Goal: Check status: Check status

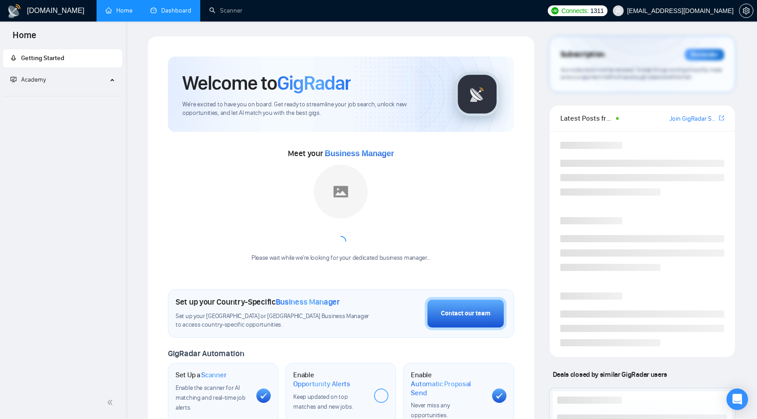
click at [166, 9] on link "Dashboard" at bounding box center [170, 11] width 41 height 8
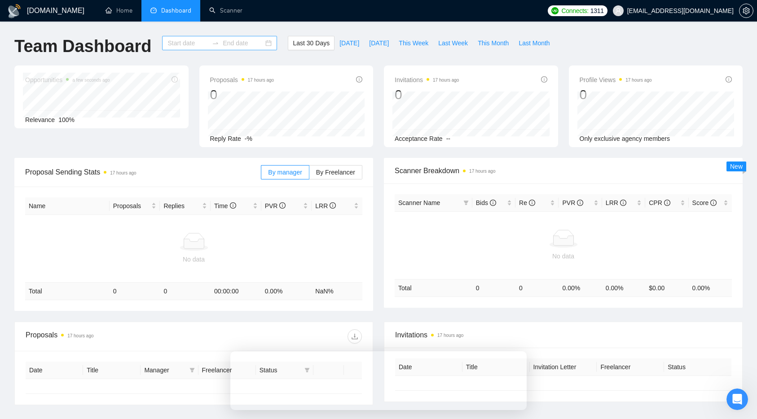
type input "[DATE]"
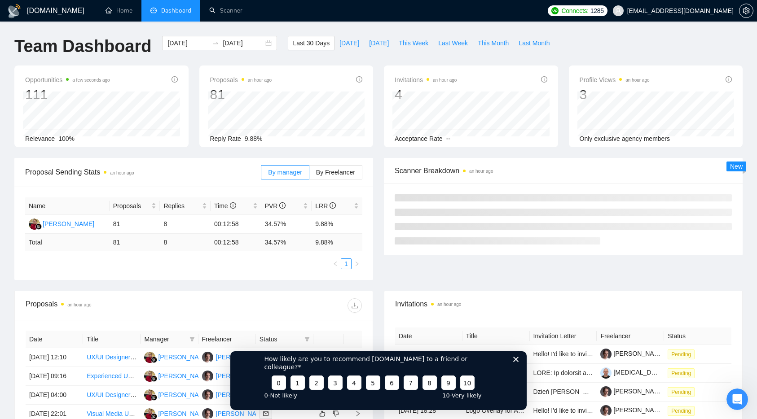
click at [516, 362] on icon "Close survey" at bounding box center [515, 358] width 5 height 5
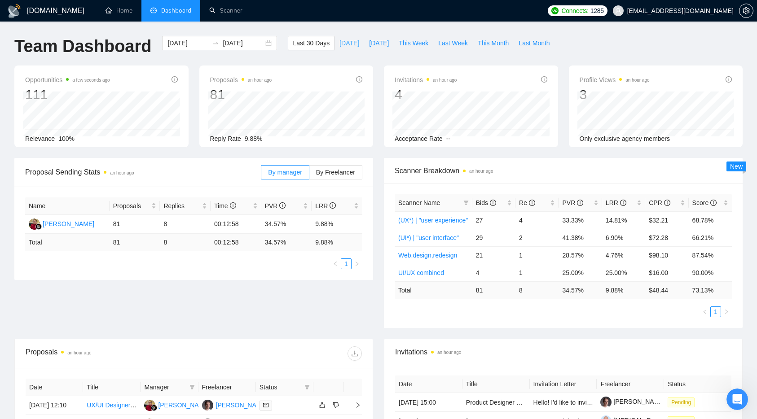
click at [339, 40] on span "[DATE]" at bounding box center [349, 43] width 20 height 10
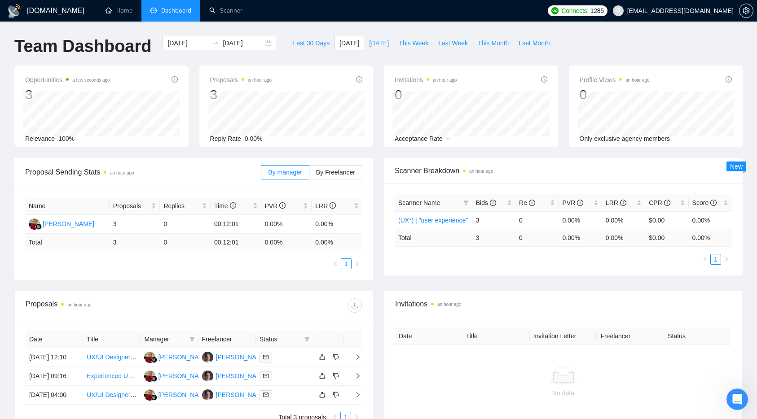
click at [379, 44] on span "[DATE]" at bounding box center [379, 43] width 20 height 10
type input "[DATE]"
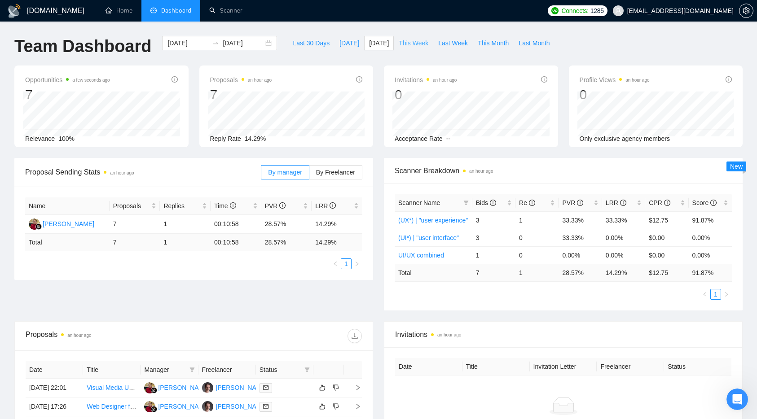
click at [404, 36] on button "This Week" at bounding box center [413, 43] width 39 height 14
type input "[DATE]"
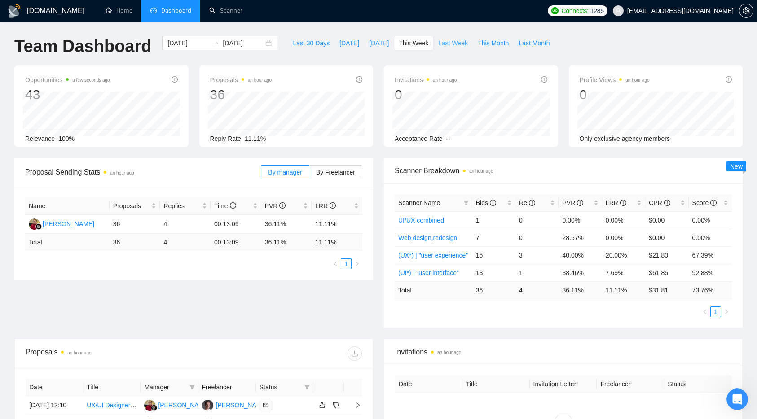
click at [454, 46] on span "Last Week" at bounding box center [453, 43] width 30 height 10
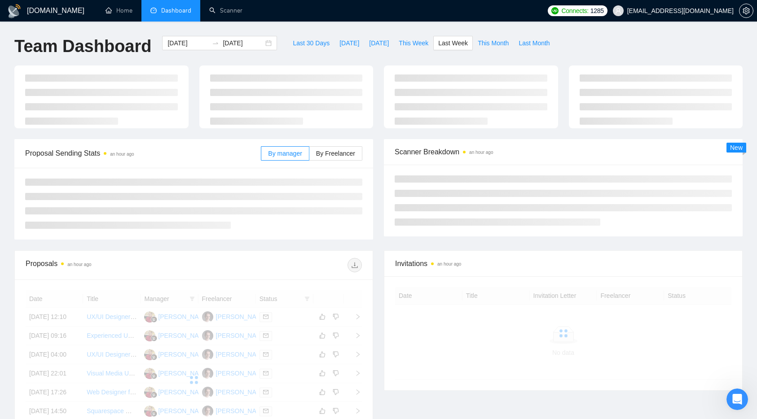
type input "[DATE]"
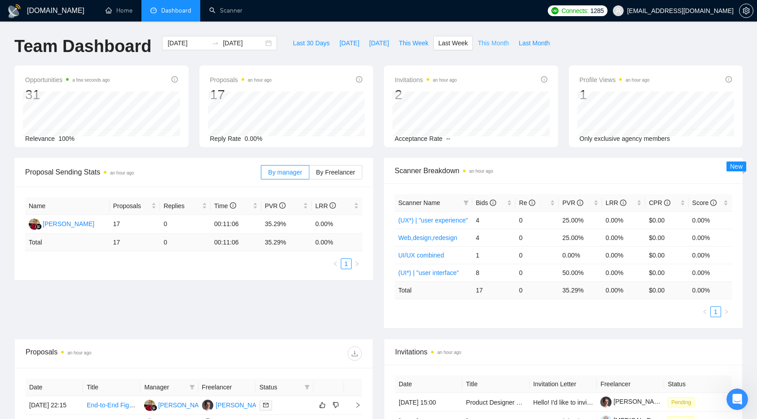
click at [490, 48] on span "This Month" at bounding box center [493, 43] width 31 height 10
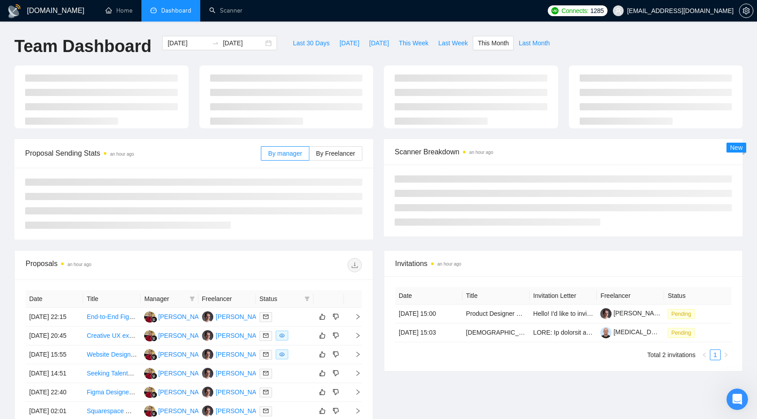
type input "[DATE]"
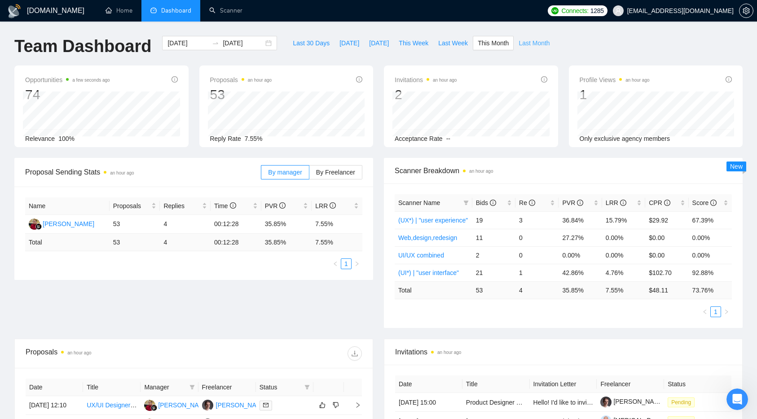
click at [534, 45] on span "Last Month" at bounding box center [533, 43] width 31 height 10
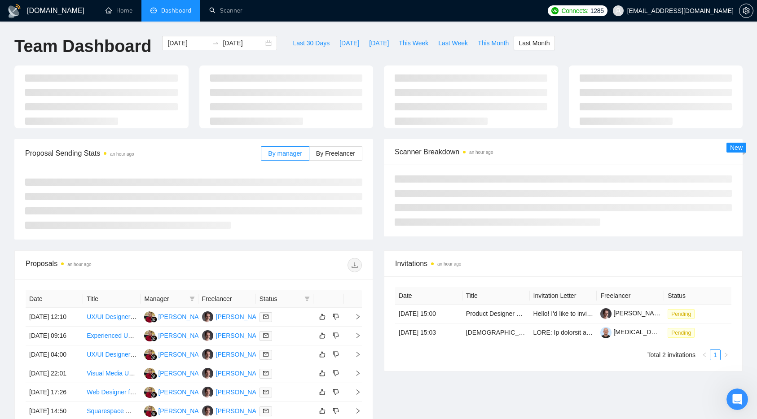
type input "[DATE]"
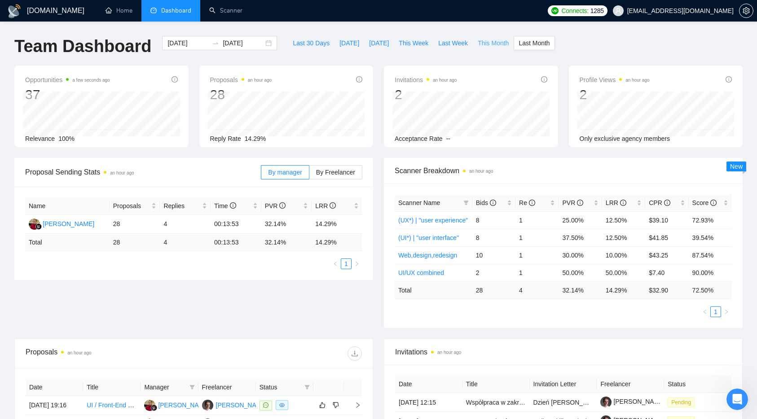
click at [504, 43] on span "This Month" at bounding box center [493, 43] width 31 height 10
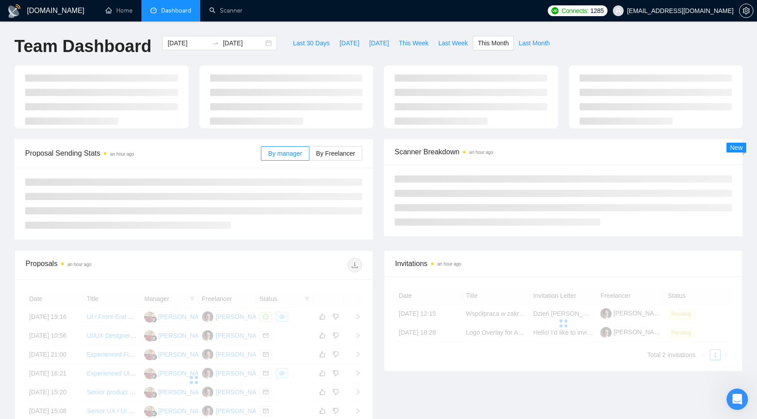
type input "[DATE]"
